Goal: Task Accomplishment & Management: Manage account settings

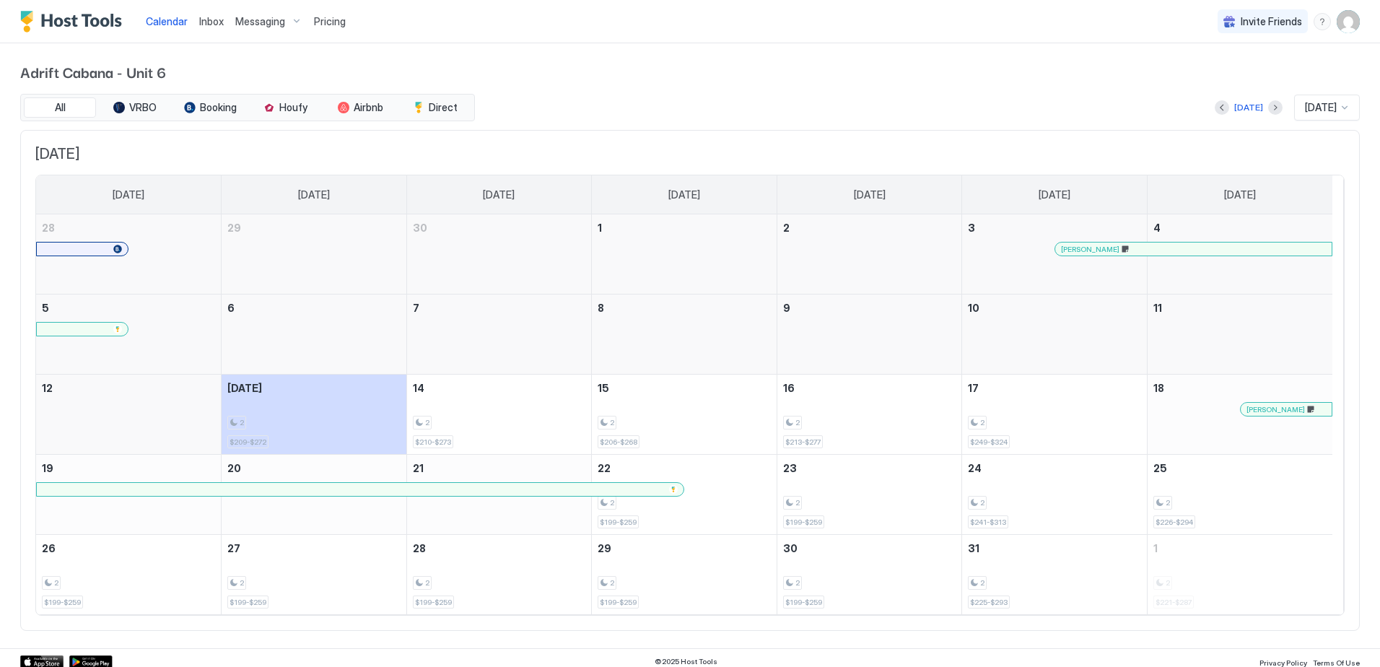
click at [1337, 31] on img "User profile" at bounding box center [1347, 21] width 23 height 23
click at [1292, 74] on div "Settings" at bounding box center [1256, 81] width 183 height 25
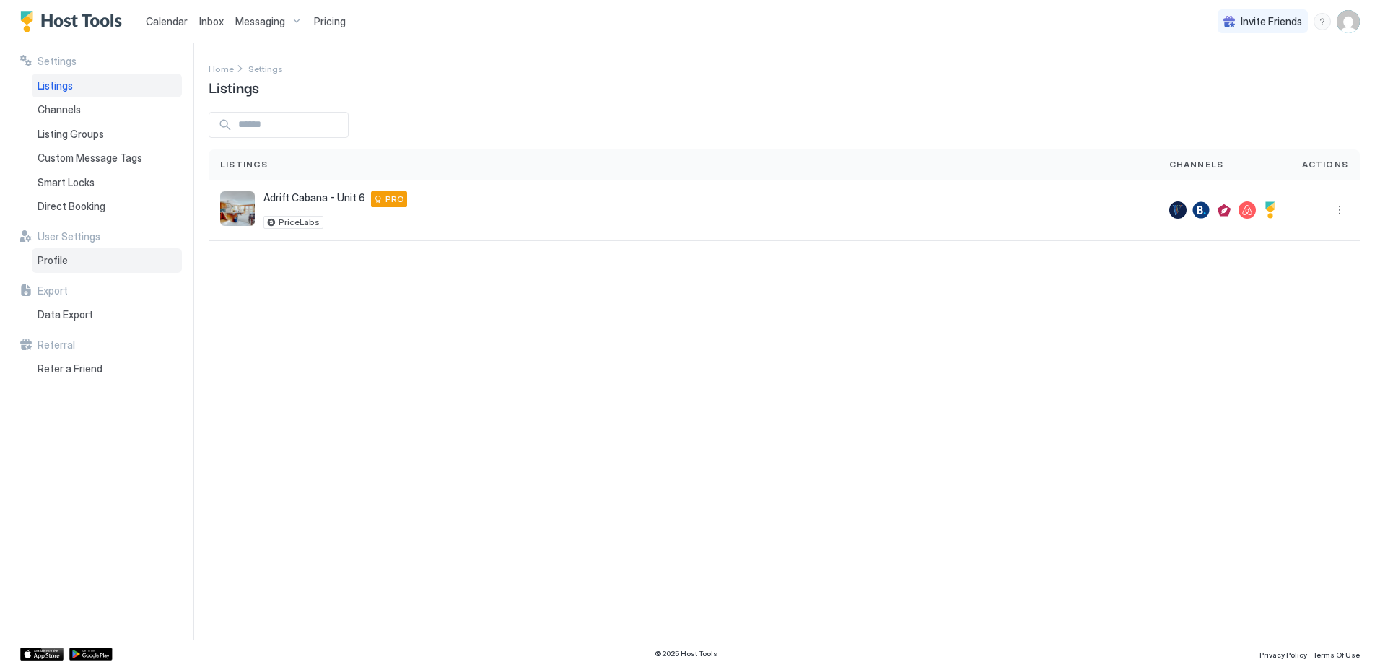
click at [100, 264] on div "Profile" at bounding box center [107, 260] width 150 height 25
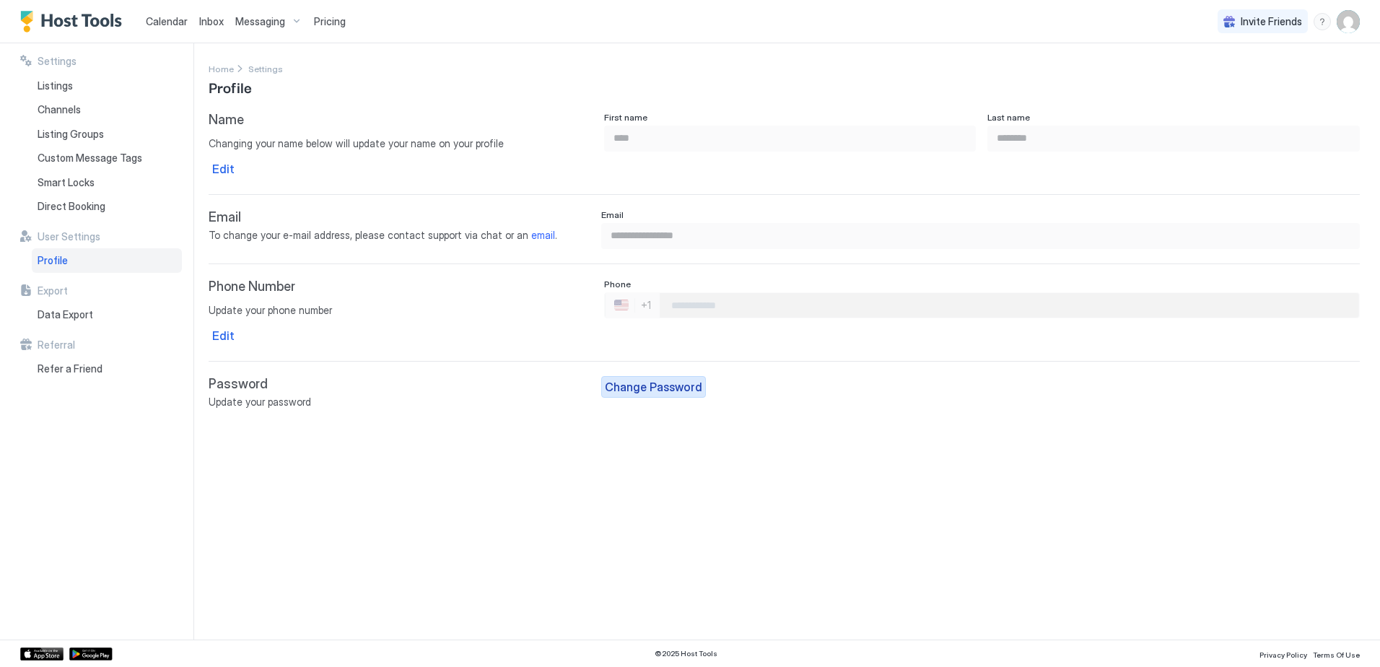
click at [636, 390] on div "Change Password" at bounding box center [653, 386] width 97 height 17
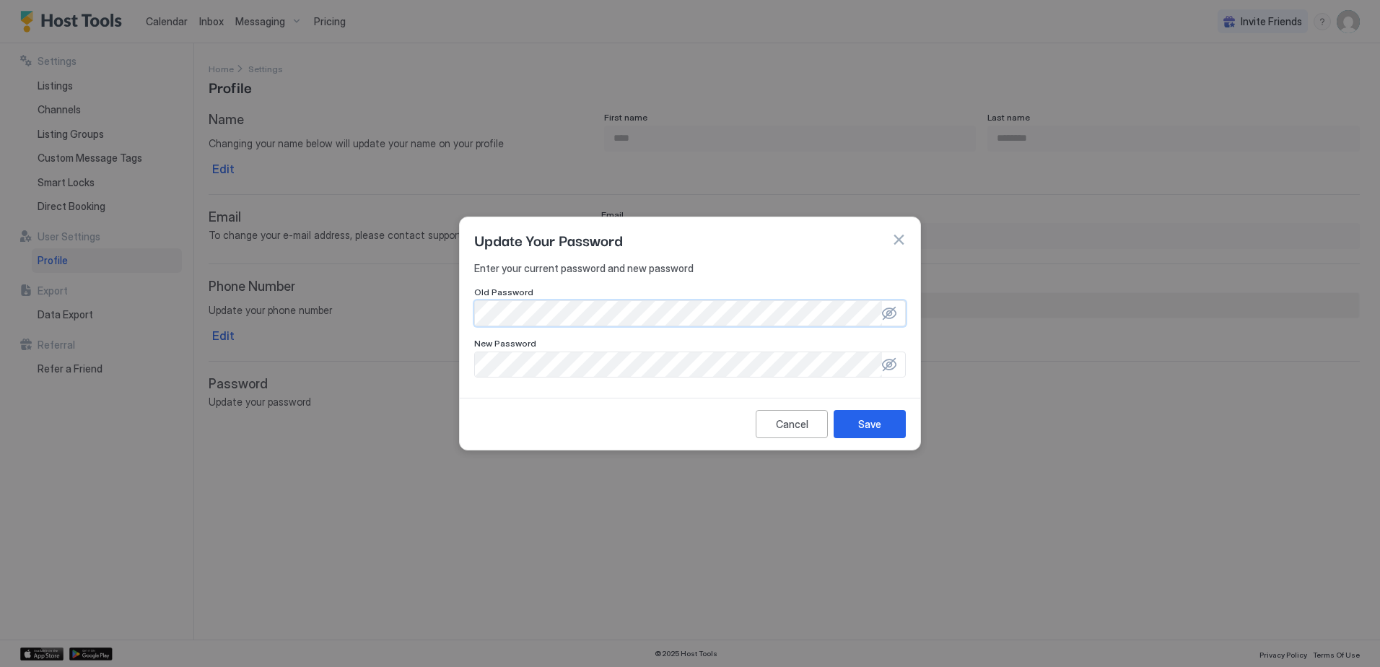
click at [885, 311] on div at bounding box center [889, 313] width 14 height 14
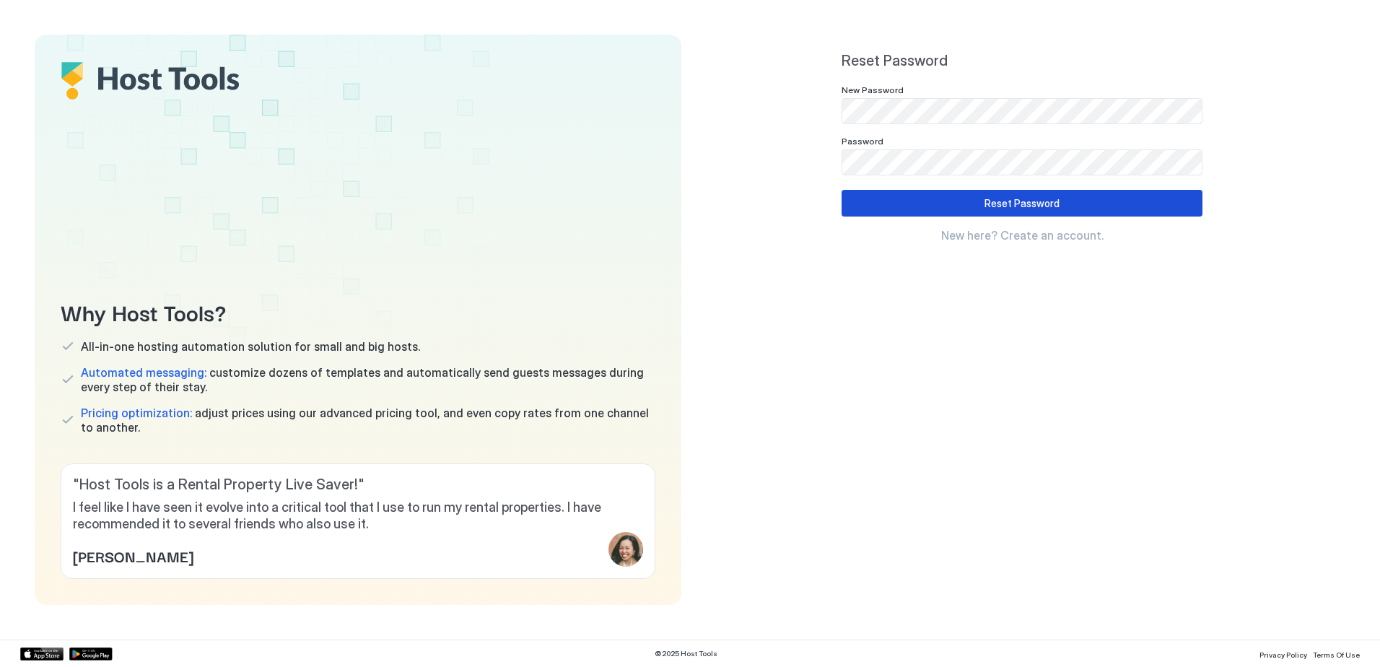
click at [1023, 202] on div "Reset Password" at bounding box center [1021, 203] width 75 height 15
